Goal: Task Accomplishment & Management: Complete application form

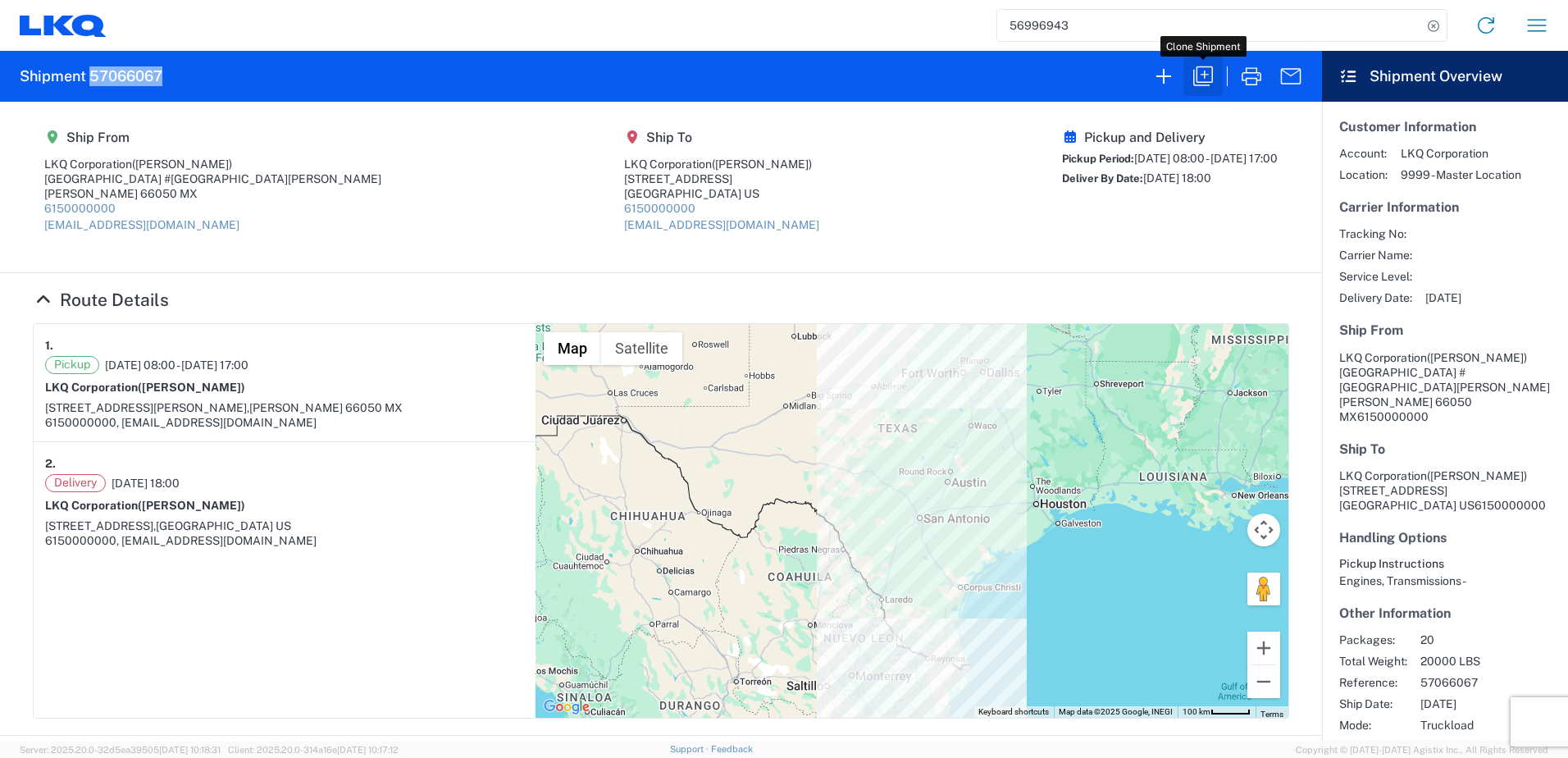
click at [1210, 74] on icon "button" at bounding box center [1203, 77] width 27 height 27
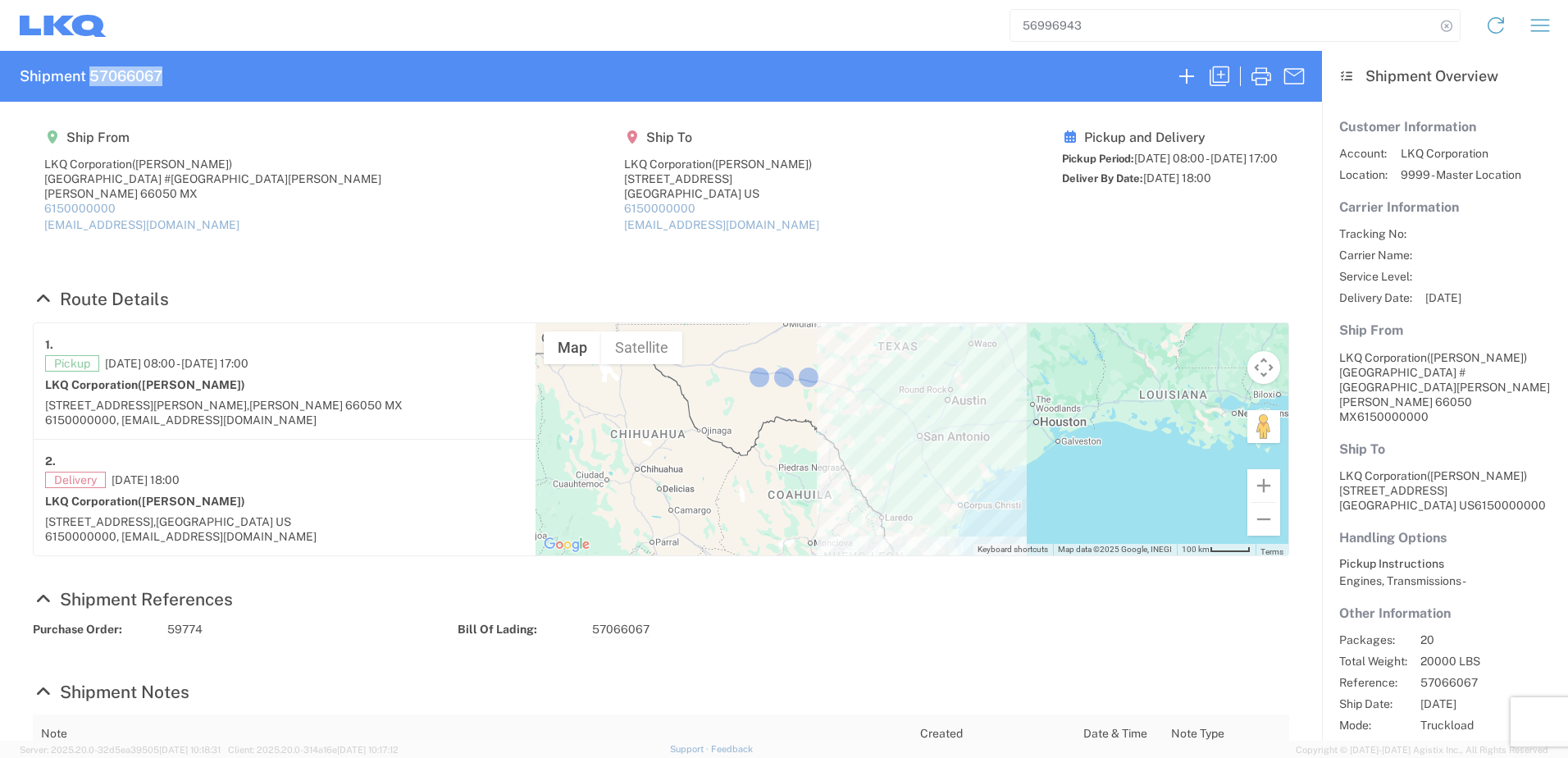
select select "FULL"
select select "US"
select select "LBS"
select select "IN"
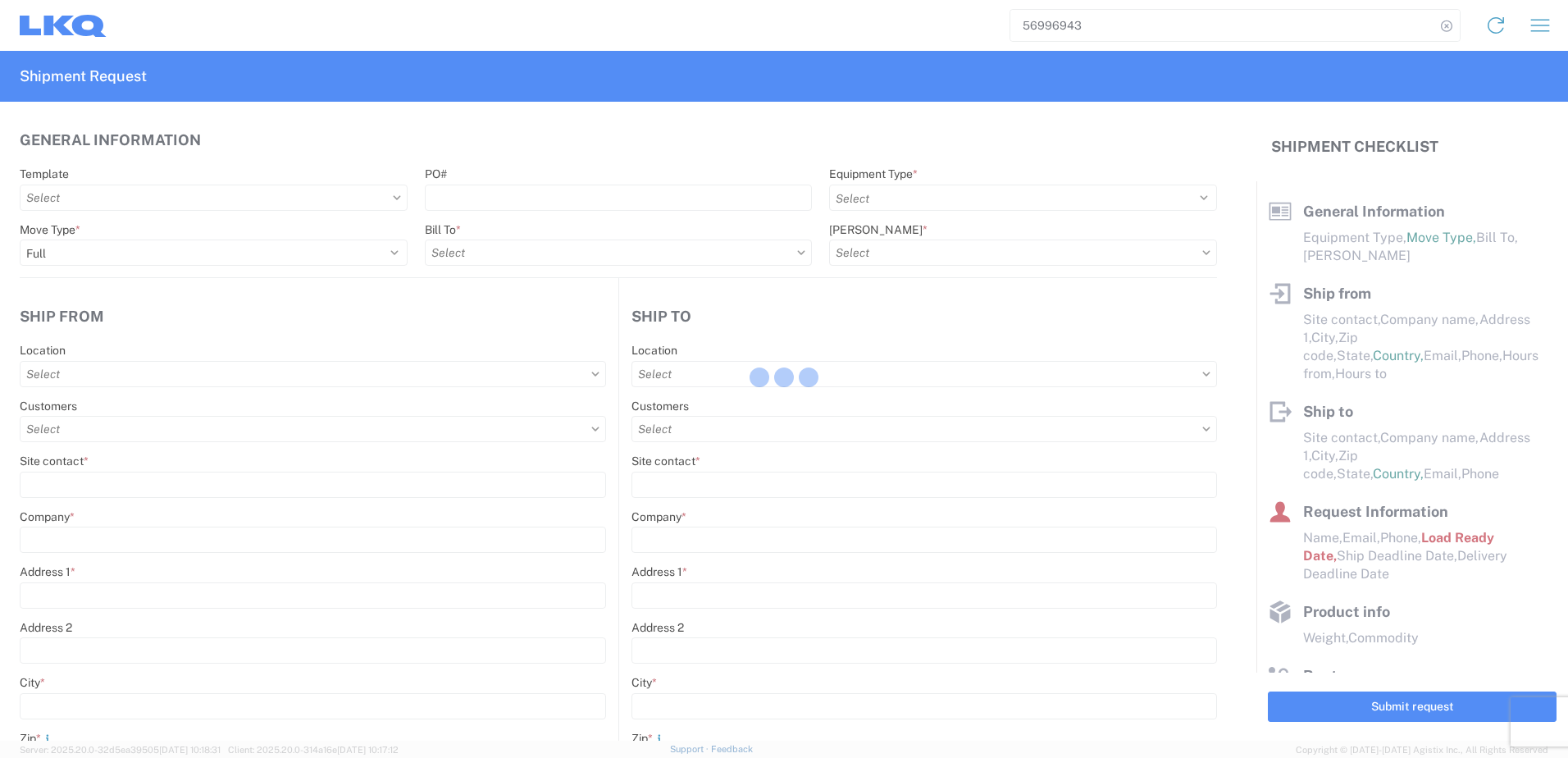
select select "STDV"
type input "[PERSON_NAME]"
type input "LKQ Corporation"
type input "[GEOGRAPHIC_DATA] #[GEOGRAPHIC_DATA][PERSON_NAME]"
type input "[PERSON_NAME]"
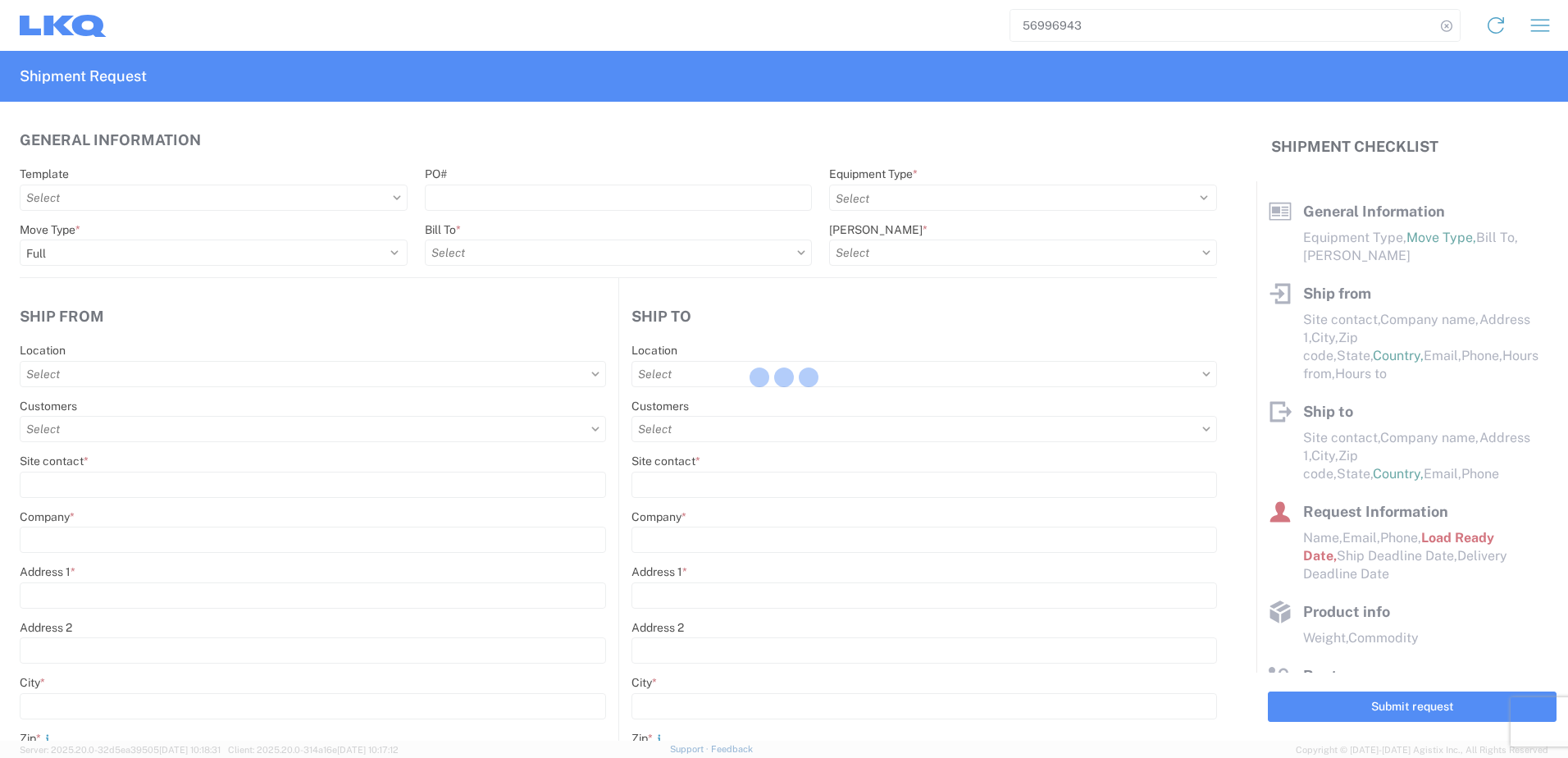
type input "66050"
select select "MX"
type input "[EMAIL_ADDRESS][DOMAIN_NAME]"
type input "6150000000"
type input "08:00:00"
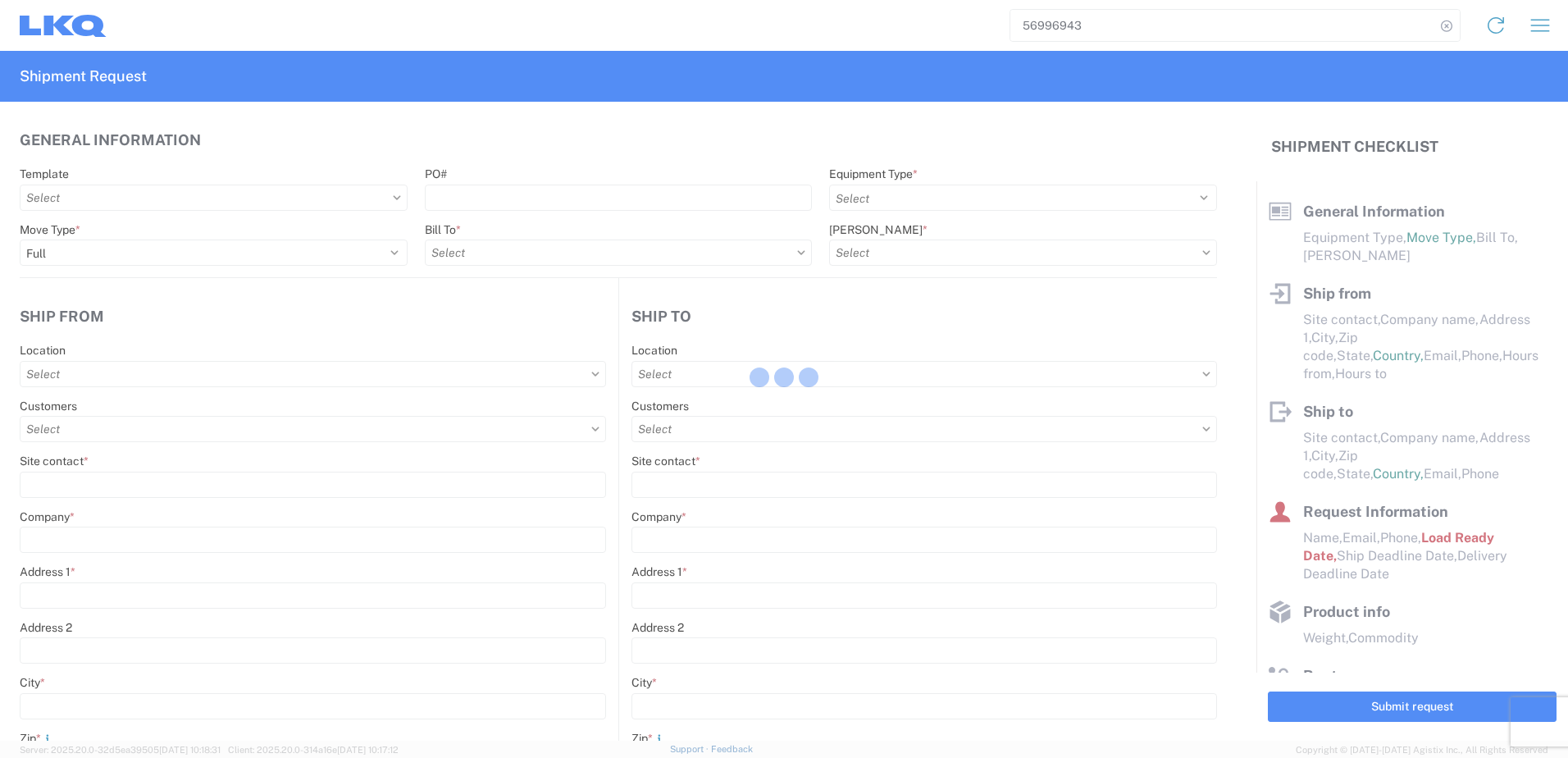
type input "17:00:00"
select select
type input "[PERSON_NAME]"
type input "LKQ Corporation"
type input "[STREET_ADDRESS]"
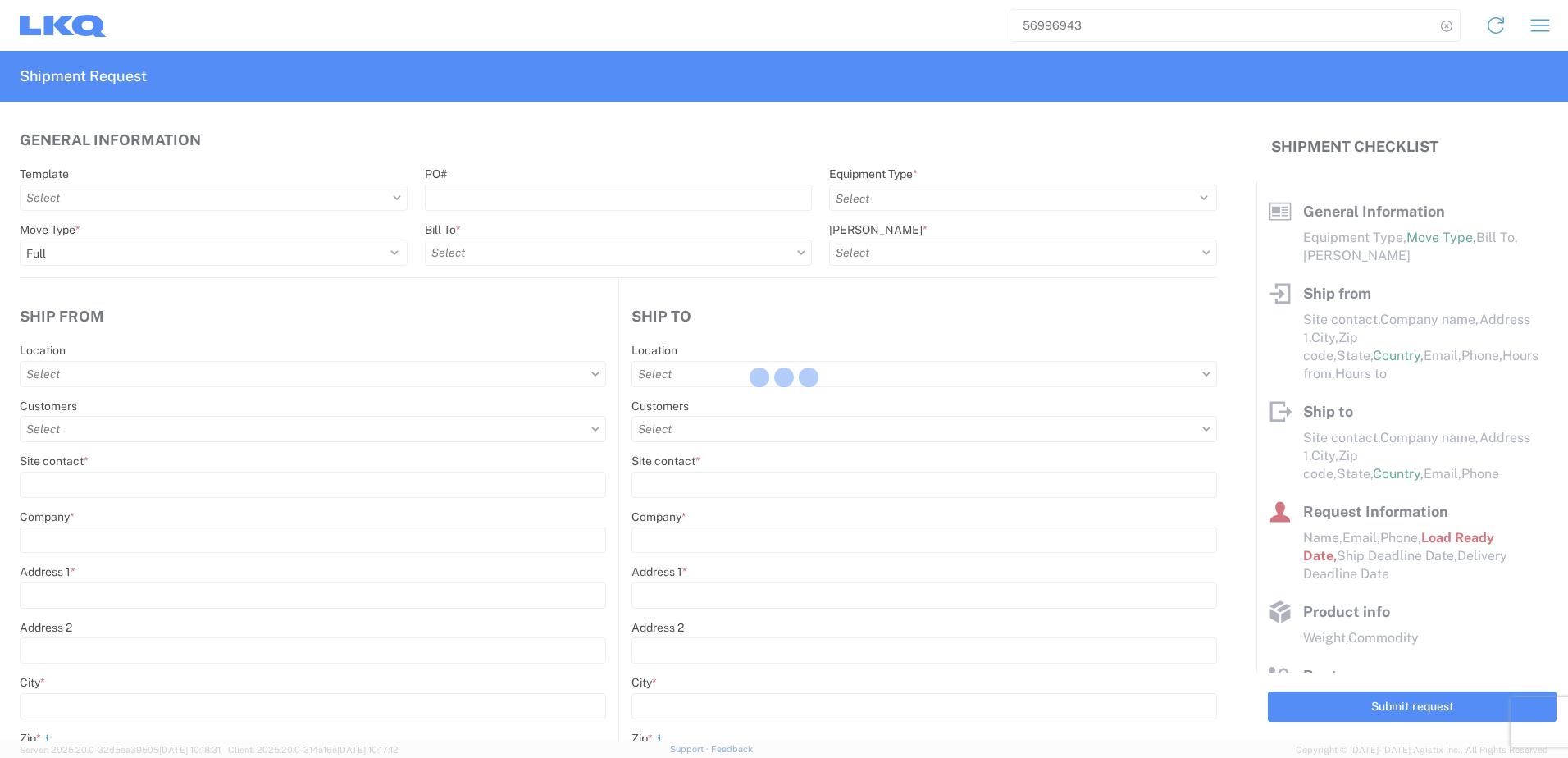
type input "[GEOGRAPHIC_DATA]"
type input "75050"
type input "[EMAIL_ADDRESS][DOMAIN_NAME]"
type input "6150000000"
type input "18:00:00"
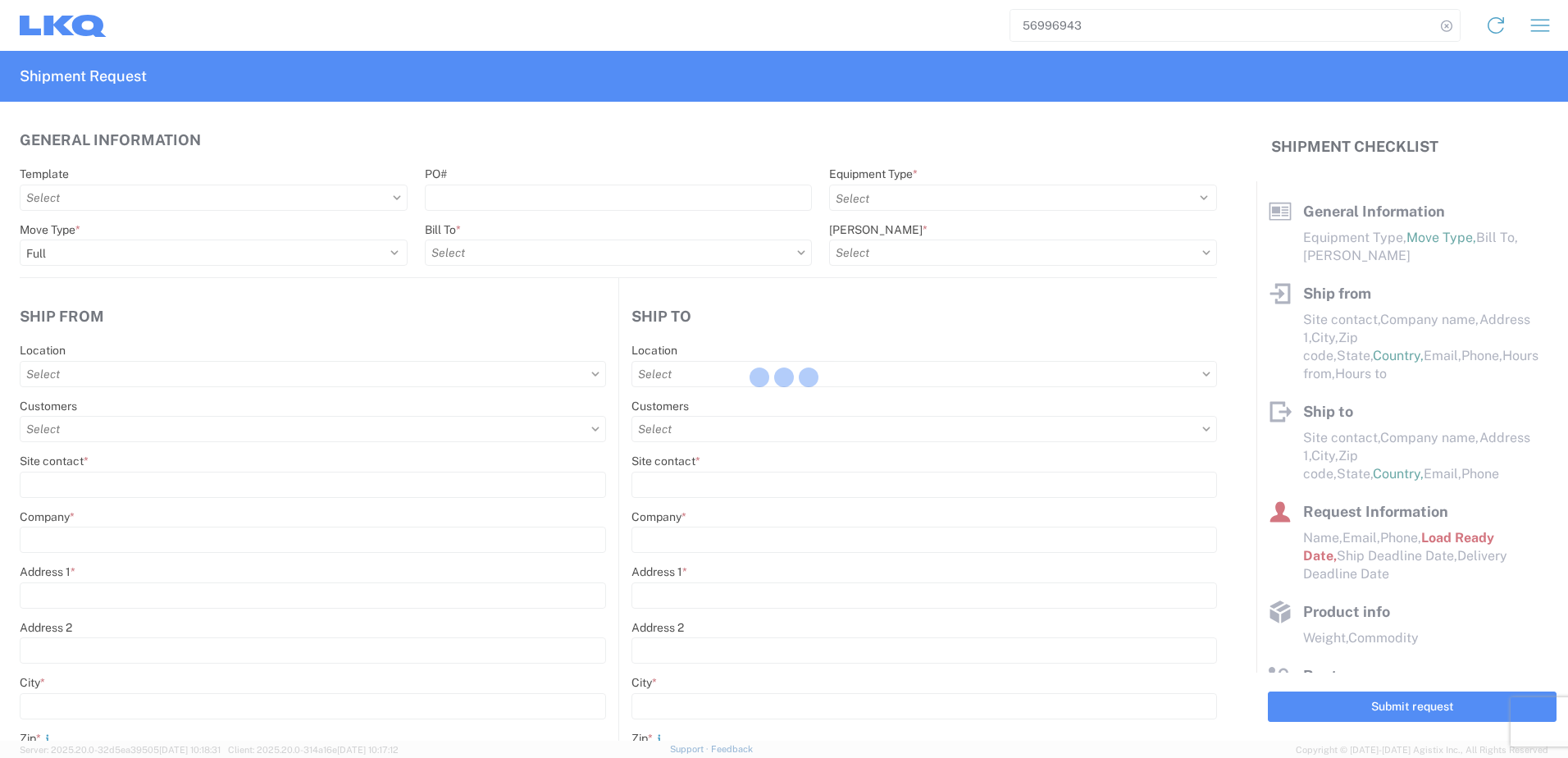
type input "19:00:00"
select select
type input "[PERSON_NAME]"
type input "[EMAIL_ADDRESS][DOMAIN_NAME]"
type input "82218326"
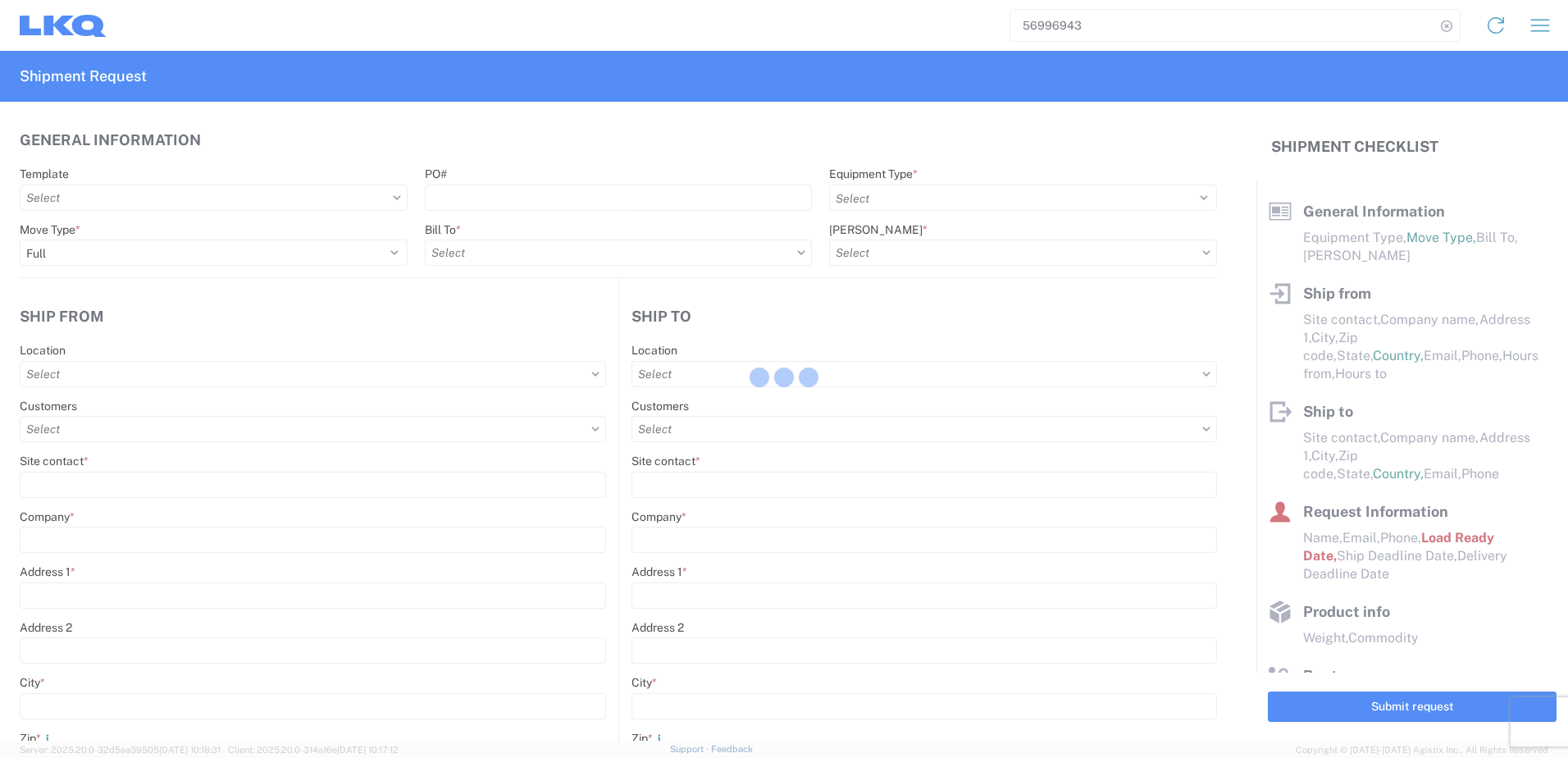
type input "[DATE]"
type textarea "SWIFT/TRANSMEX"
type input "20000"
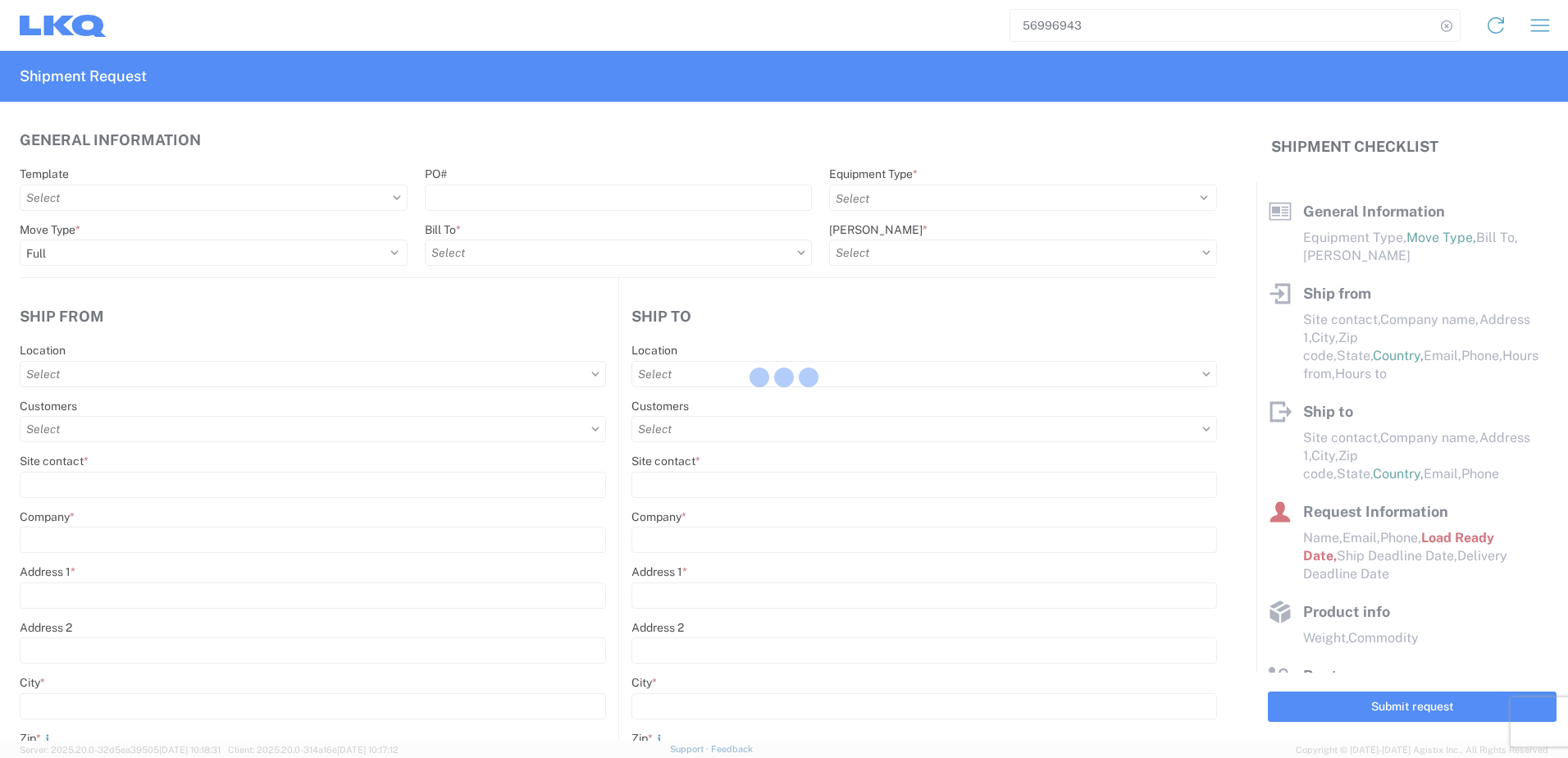
type input "Engines, Transmissions"
type input "20"
type input "1"
type input "4"
type input "0.67"
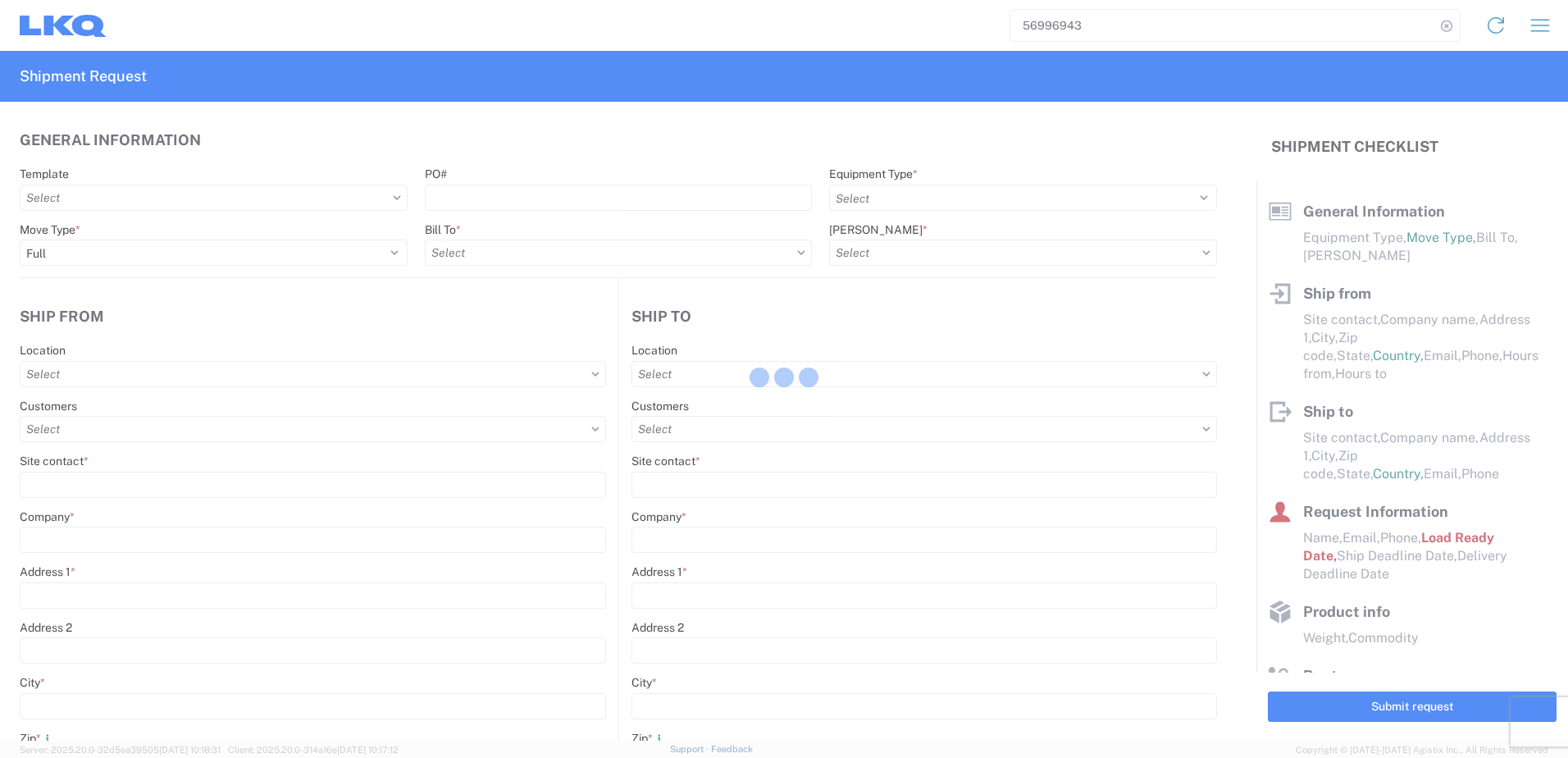
type input "0.67"
select select "FT"
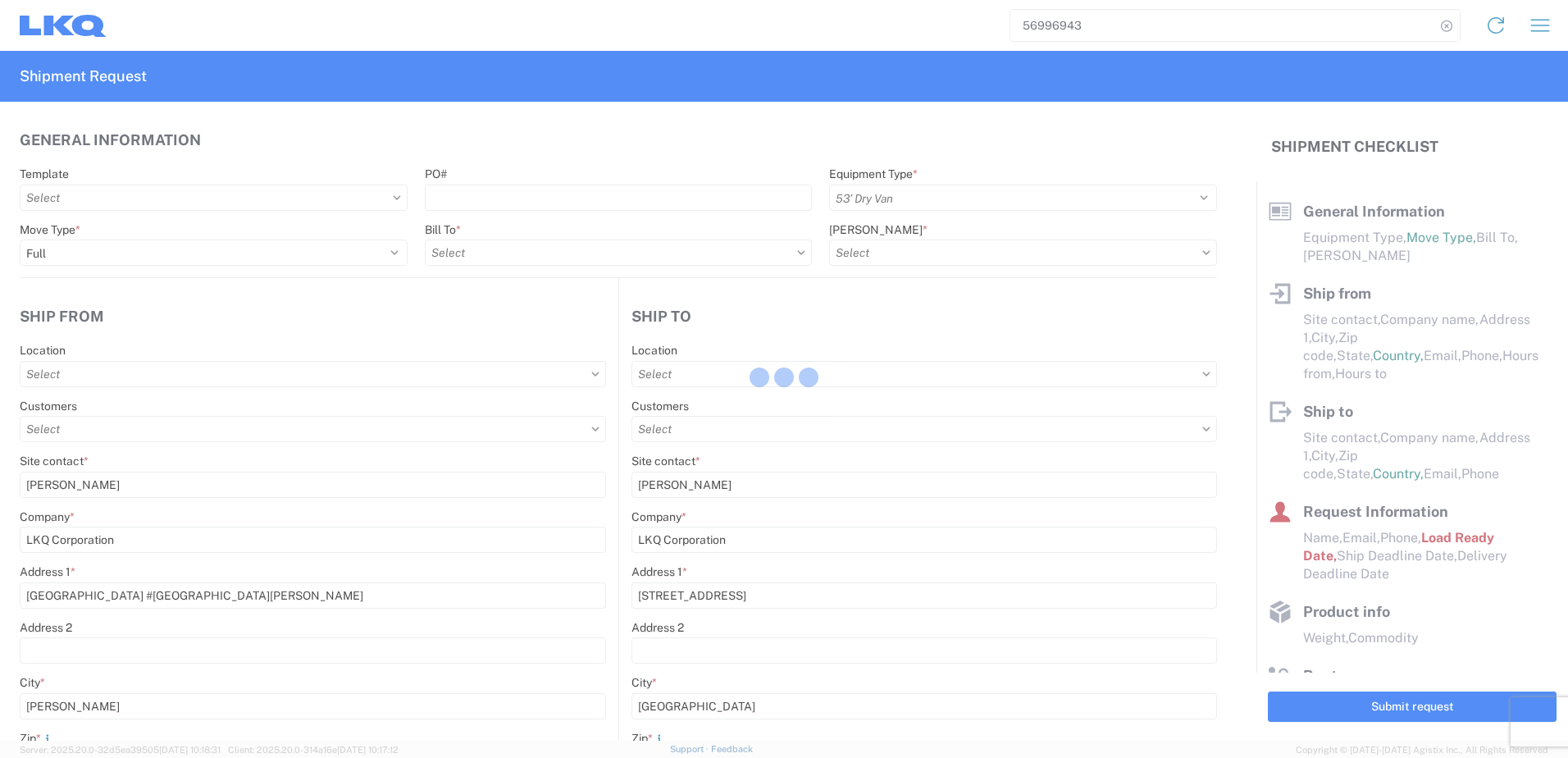
select select
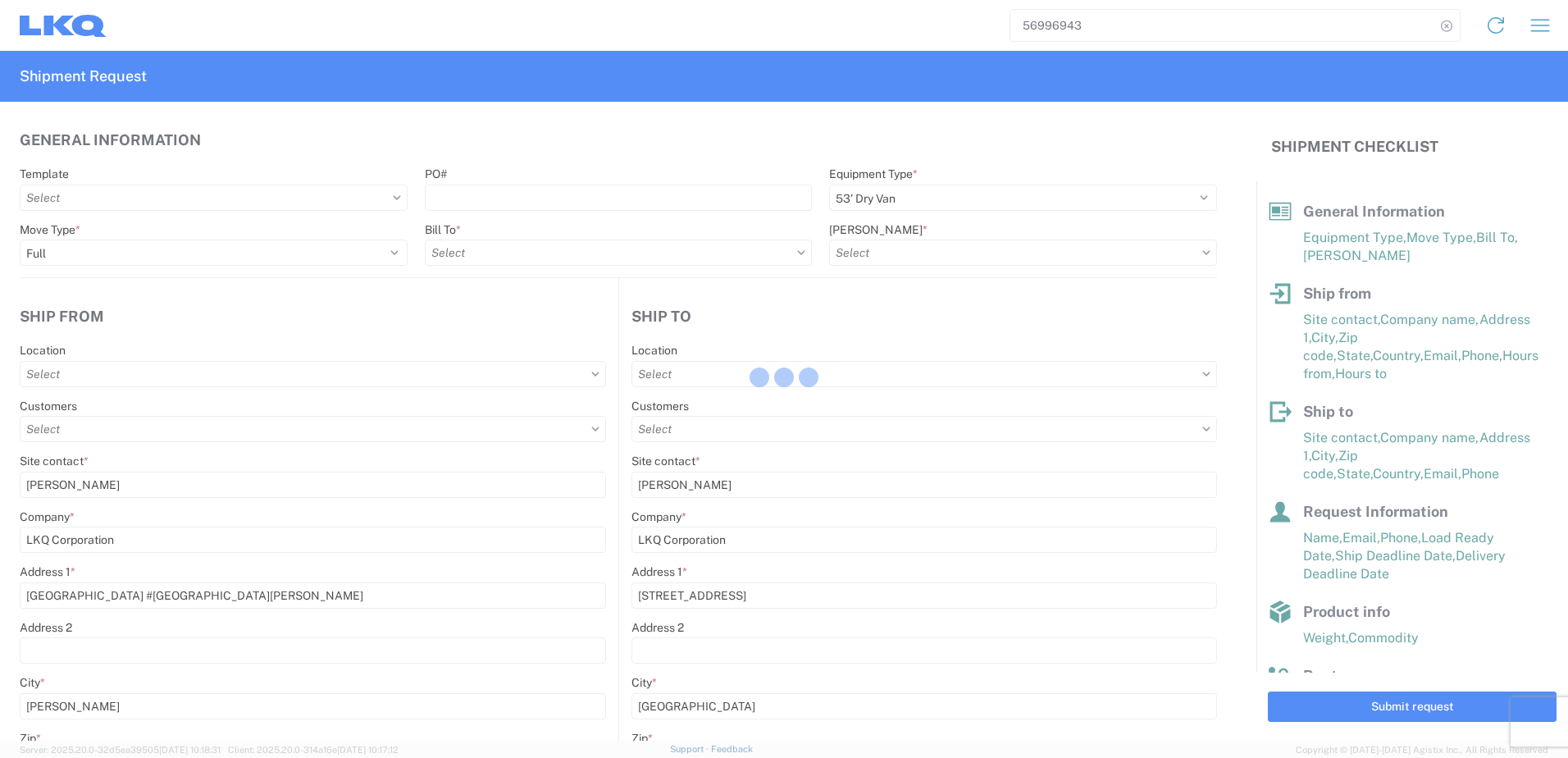
type input "1882 - North American ATK Corporation"
type input "1882-3300-50180-0000 - 1882 Freight In - Parts, 1882-3300-50180-0000 - 1882 Fre…"
type input "1883 - Vege de Mexico S.A. de C.V"
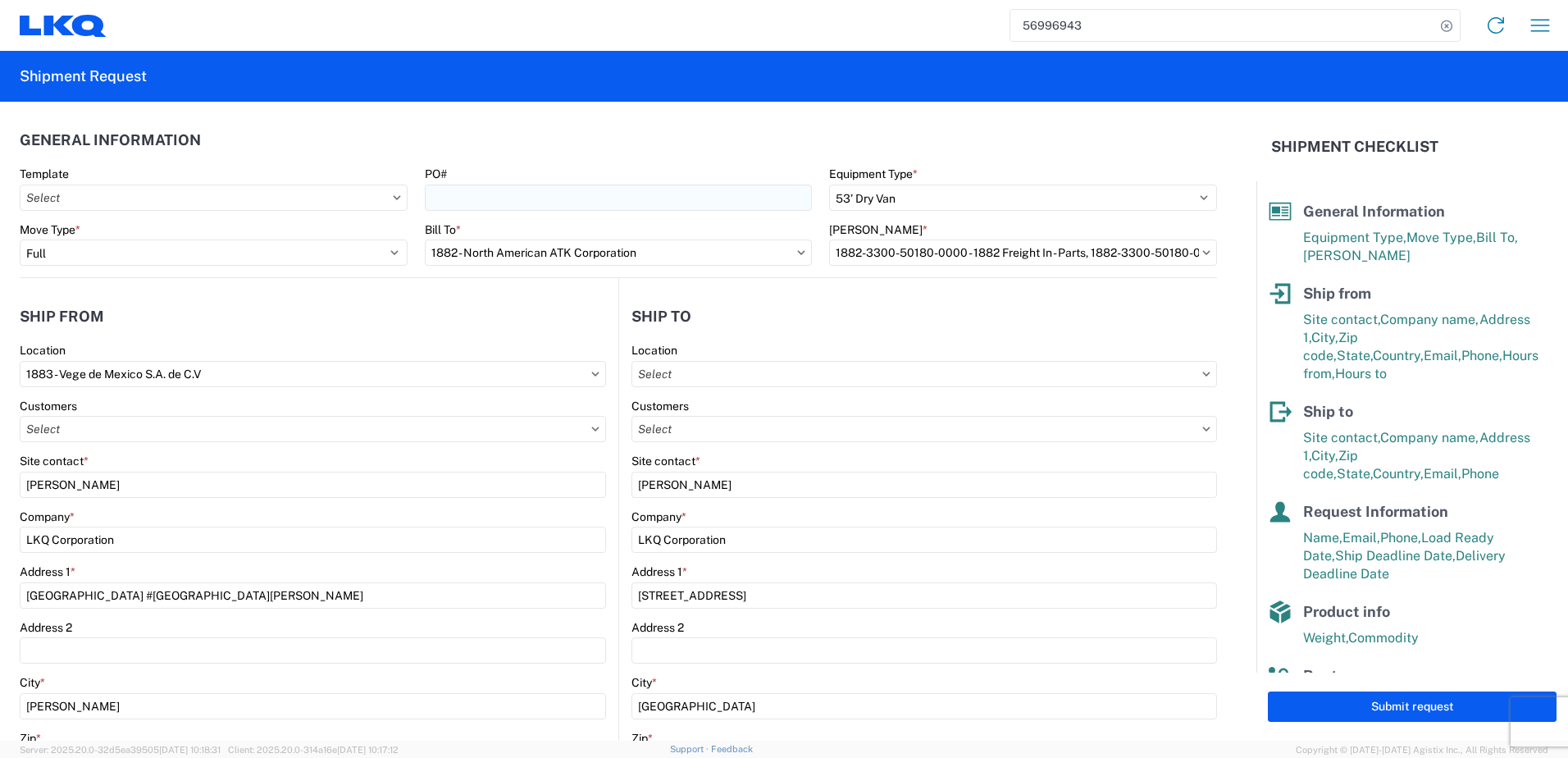
type input "1882 - North American ATK Corporation"
click at [469, 198] on input "PO#" at bounding box center [619, 198] width 388 height 27
paste input "59771"
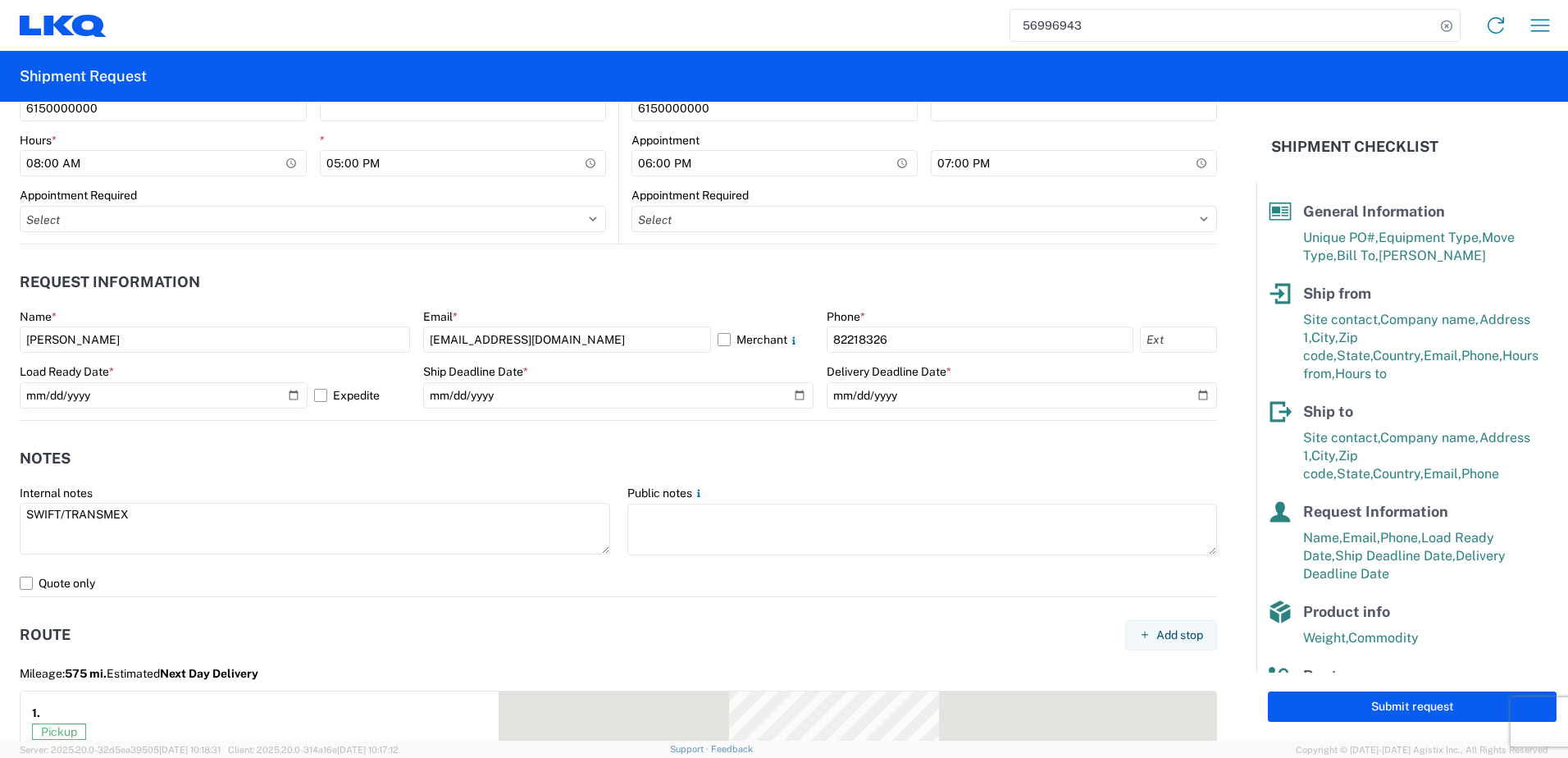
scroll to position [820, 0]
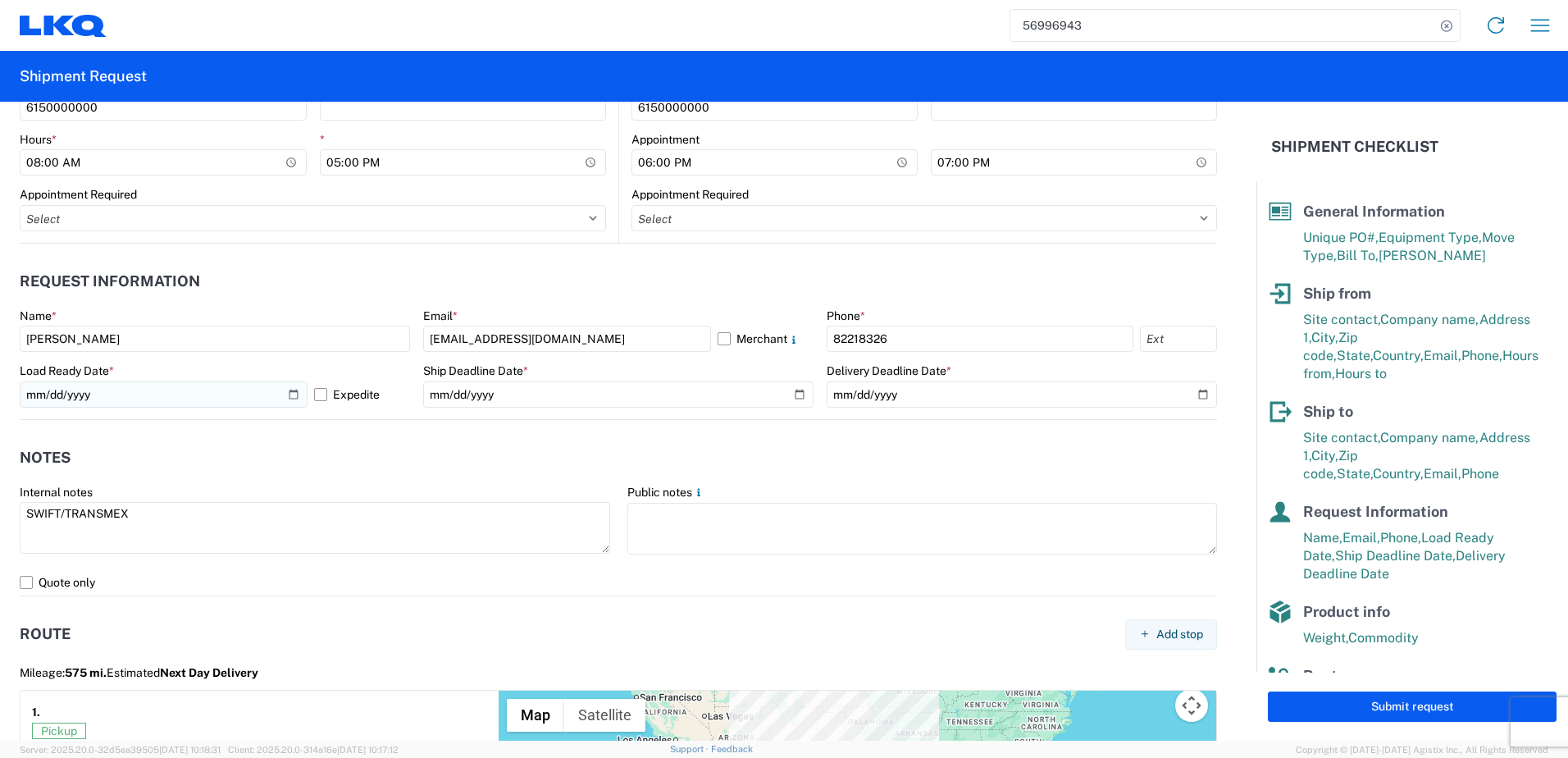
type input "59771"
click at [293, 396] on input "[DATE]" at bounding box center [164, 395] width 288 height 27
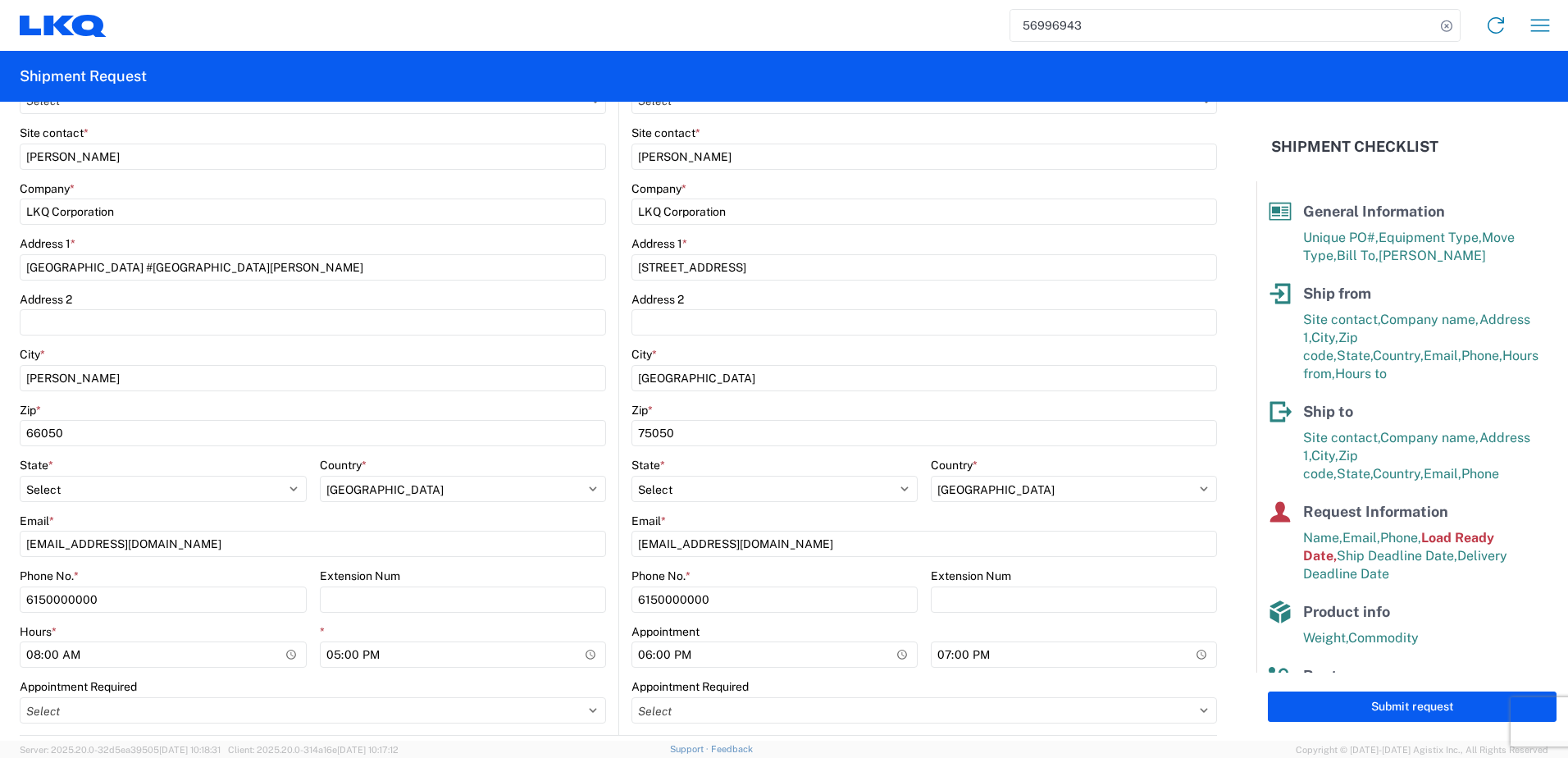
scroll to position [657, 0]
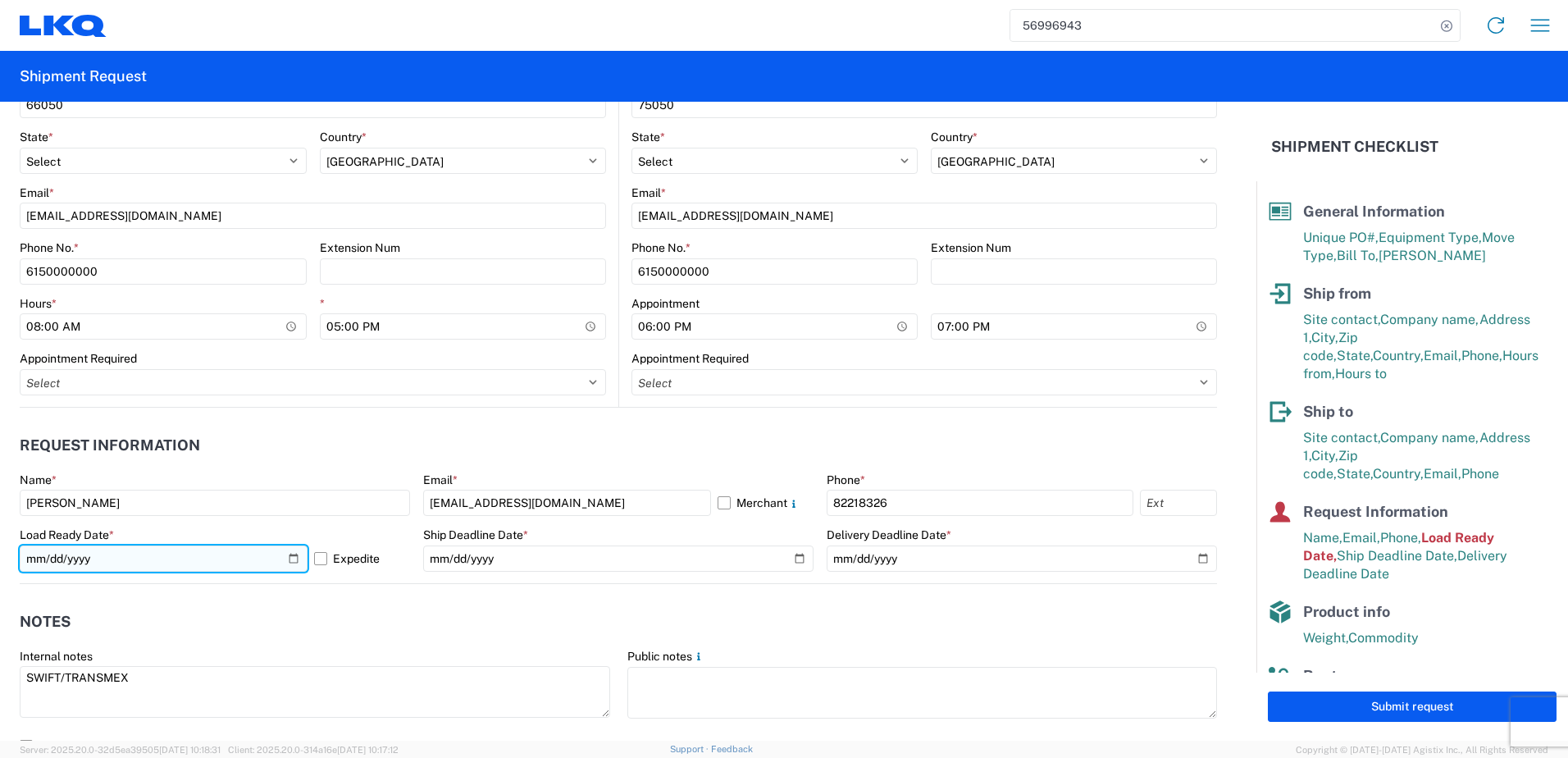
click at [294, 555] on input "[DATE]" at bounding box center [164, 559] width 288 height 27
type input "[DATE]"
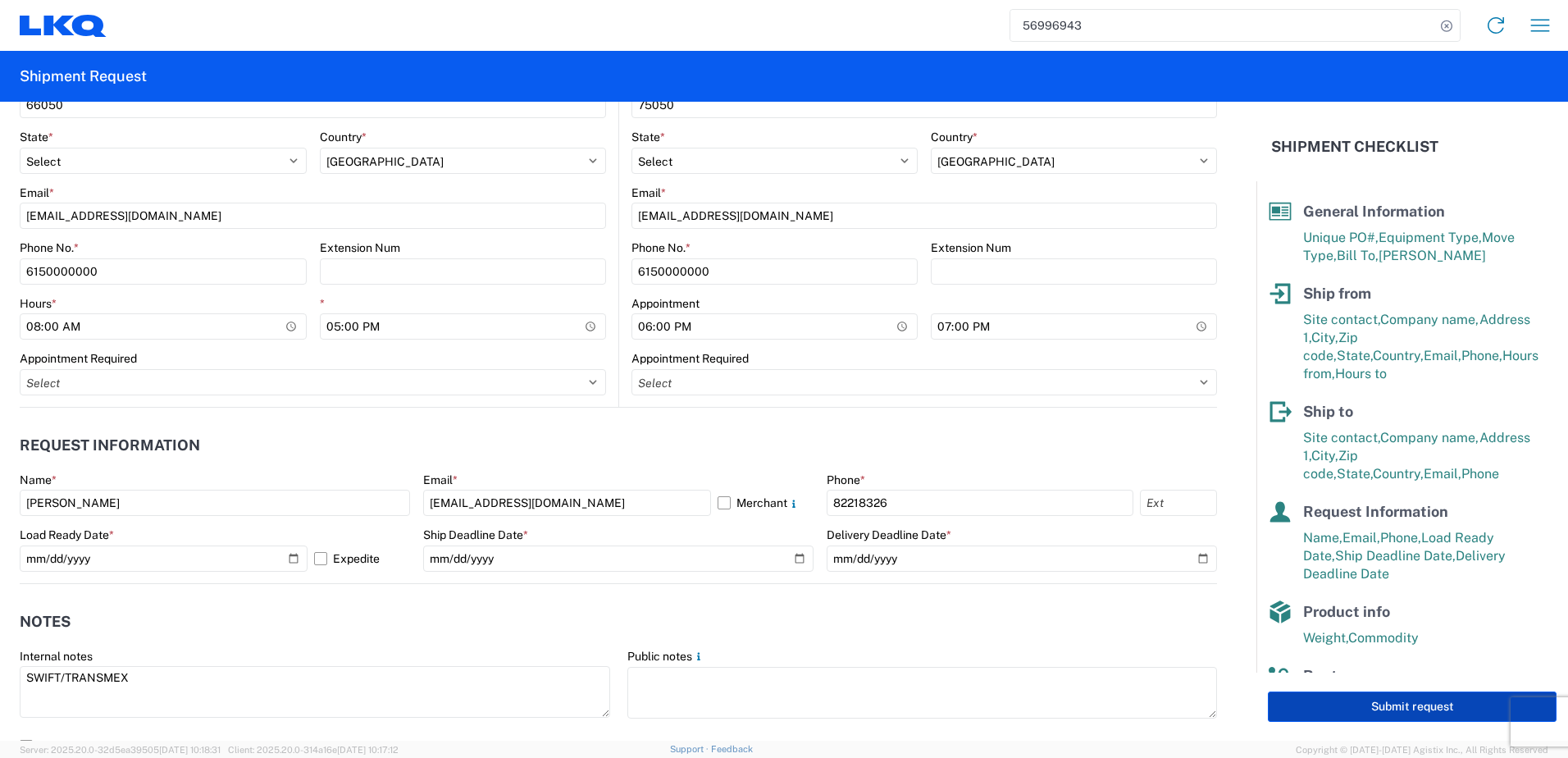
click at [1355, 712] on button "Submit request" at bounding box center [1412, 706] width 289 height 30
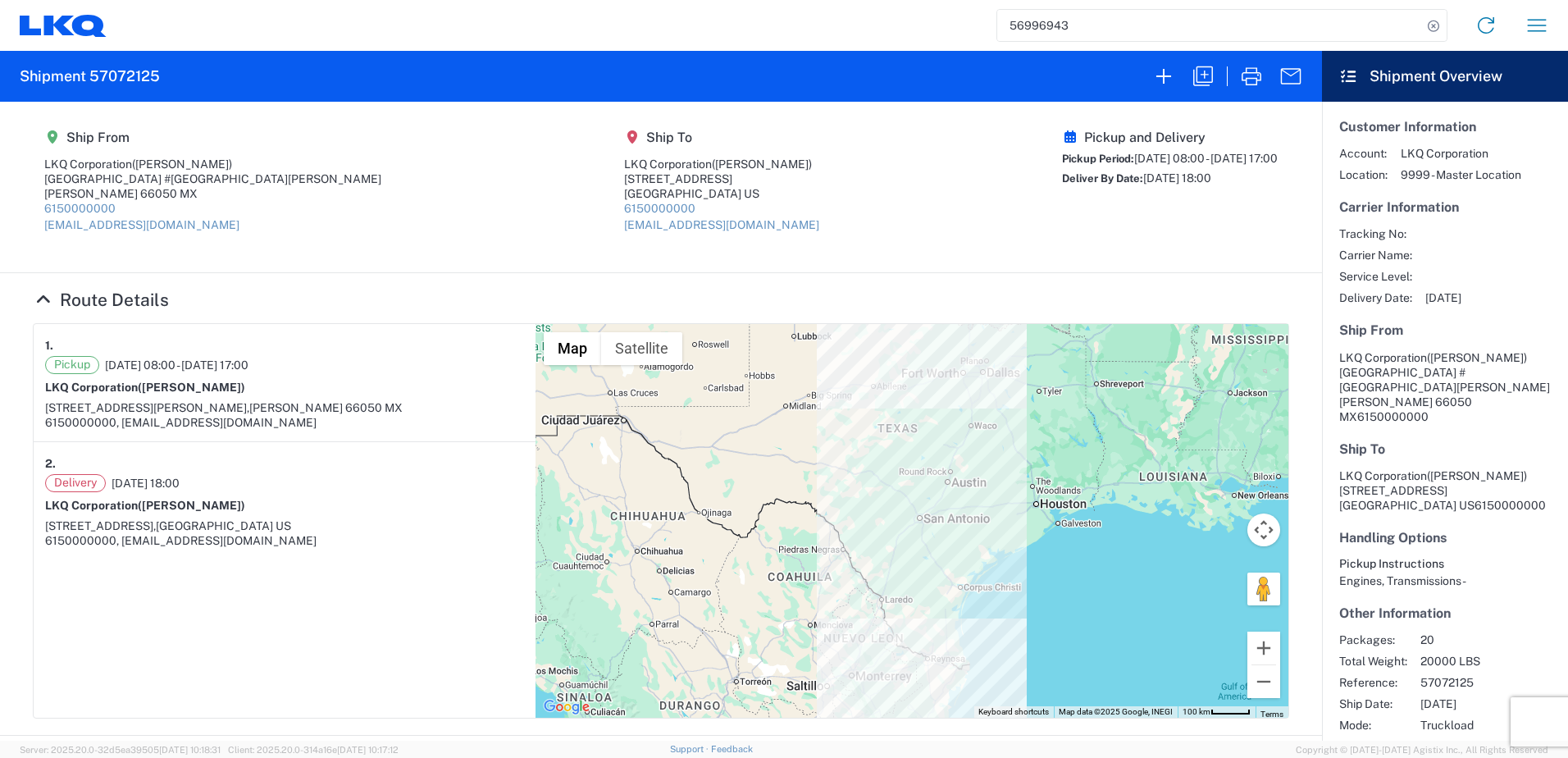
click at [112, 77] on h2 "Shipment 57072125" at bounding box center [90, 77] width 141 height 20
copy h2 "57072125"
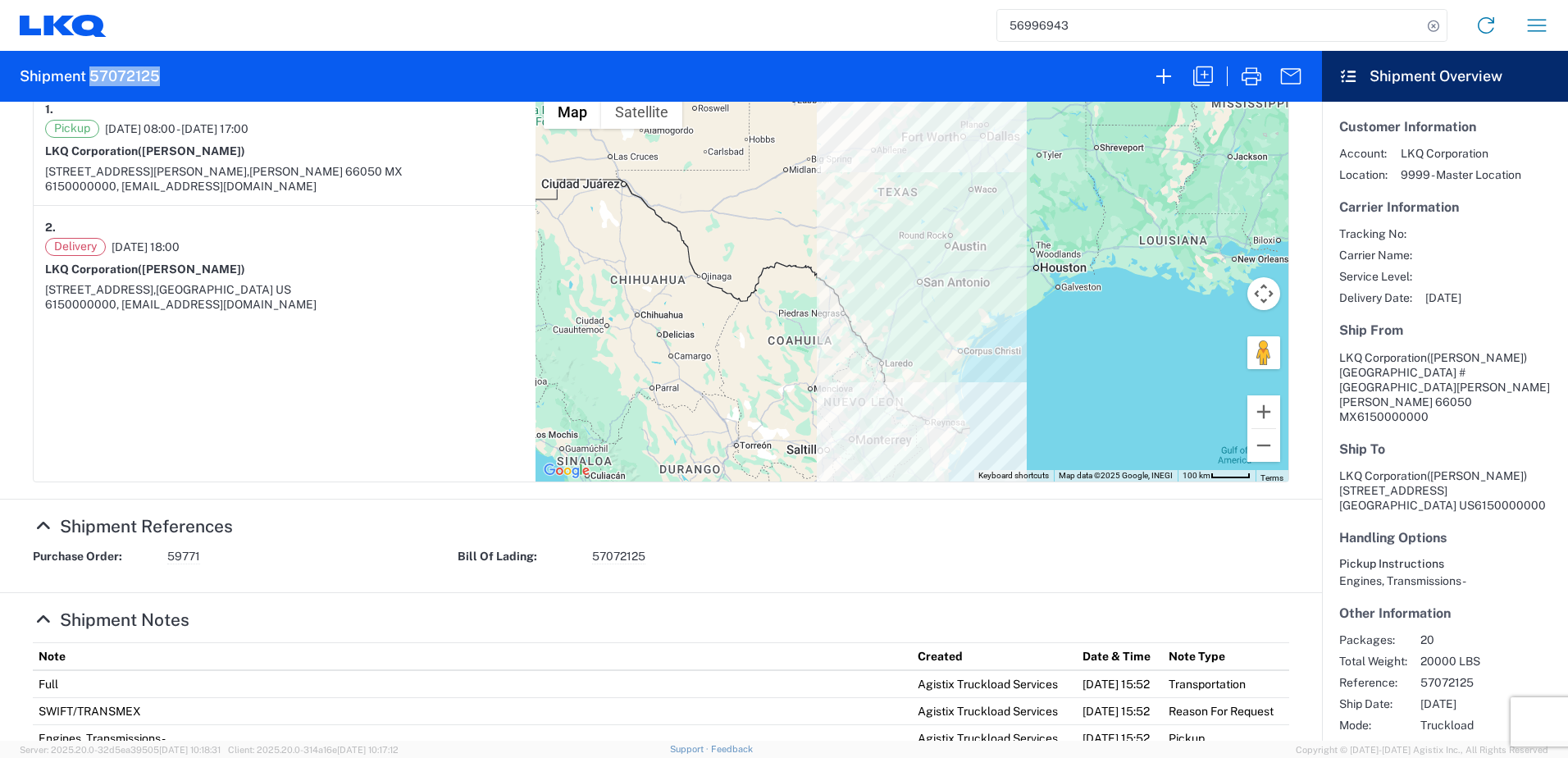
scroll to position [246, 0]
